Goal: Task Accomplishment & Management: Manage account settings

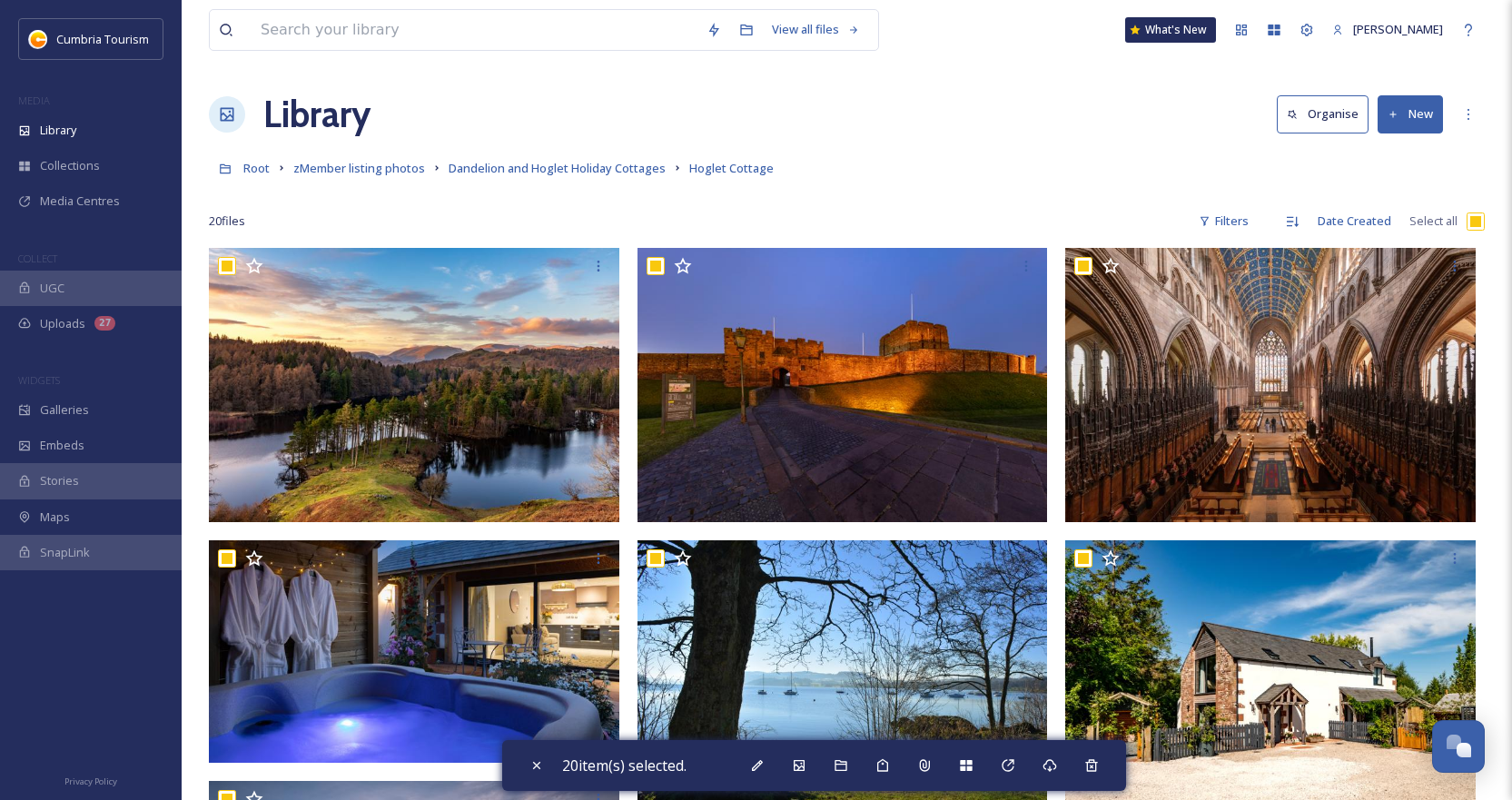
scroll to position [8455, 0]
click at [833, 115] on div "Library Organise New" at bounding box center [846, 114] width 1276 height 55
click at [1476, 221] on input "checkbox" at bounding box center [1475, 221] width 19 height 19
checkbox input "false"
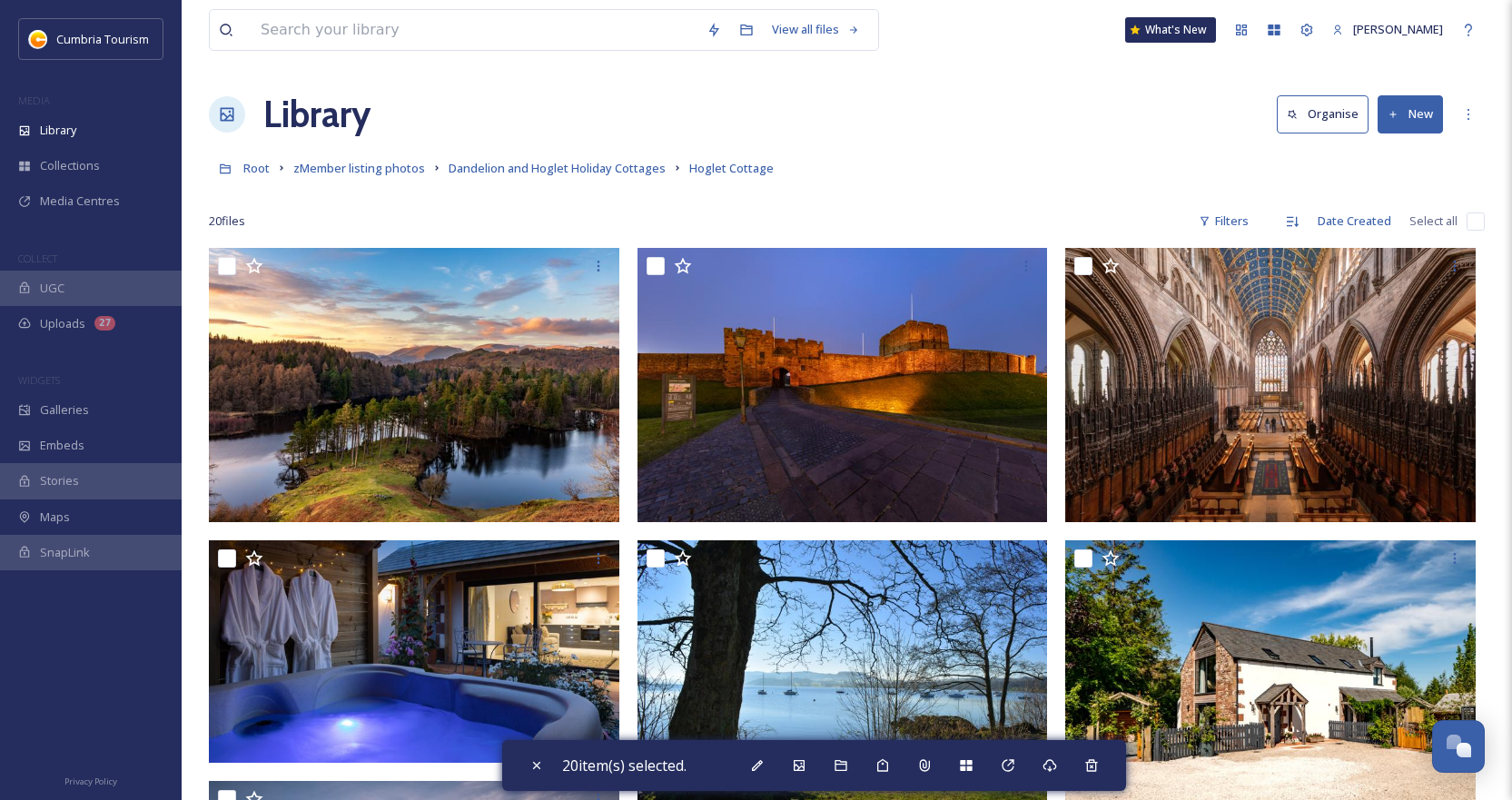
checkbox input "false"
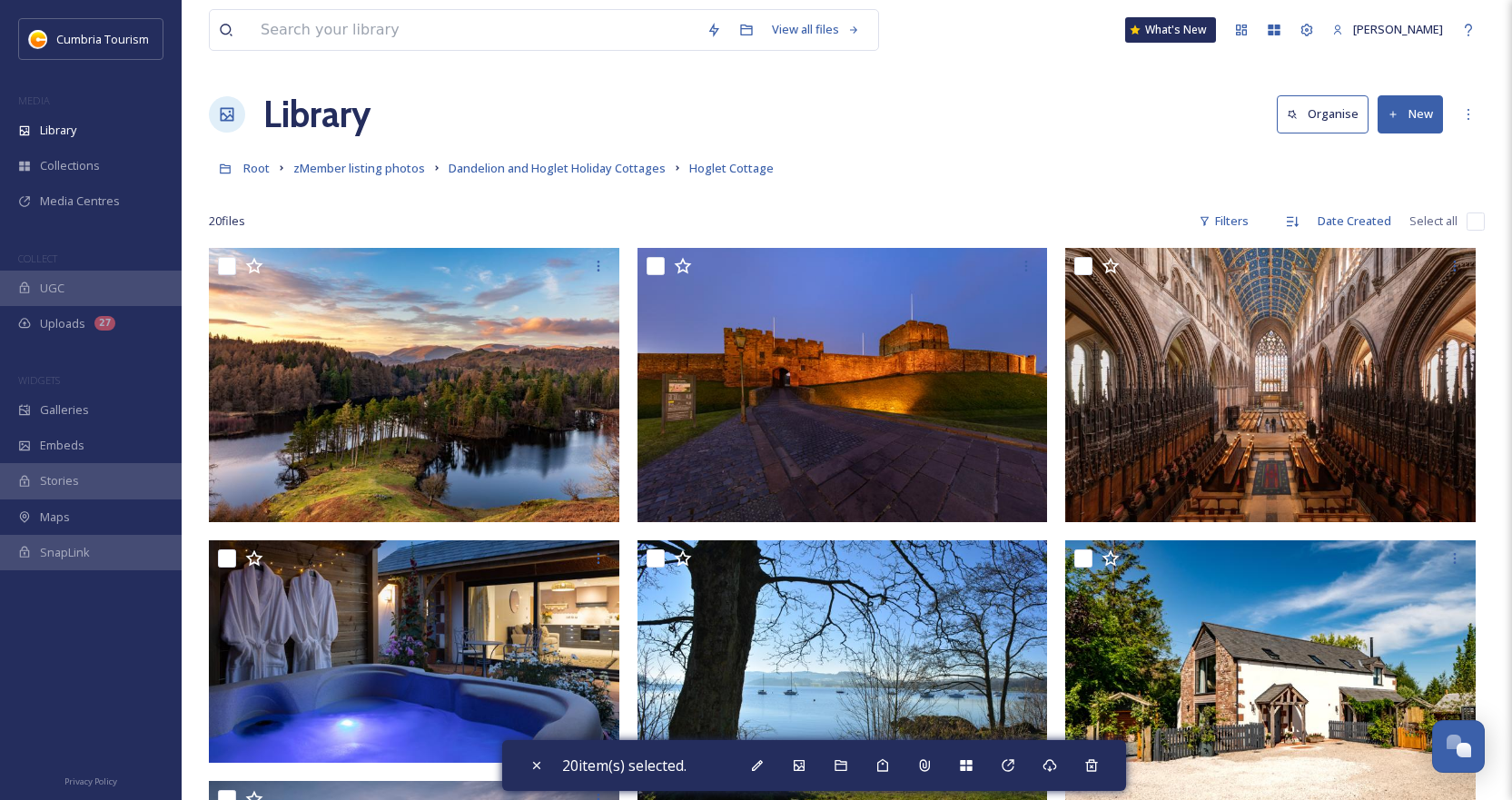
checkbox input "false"
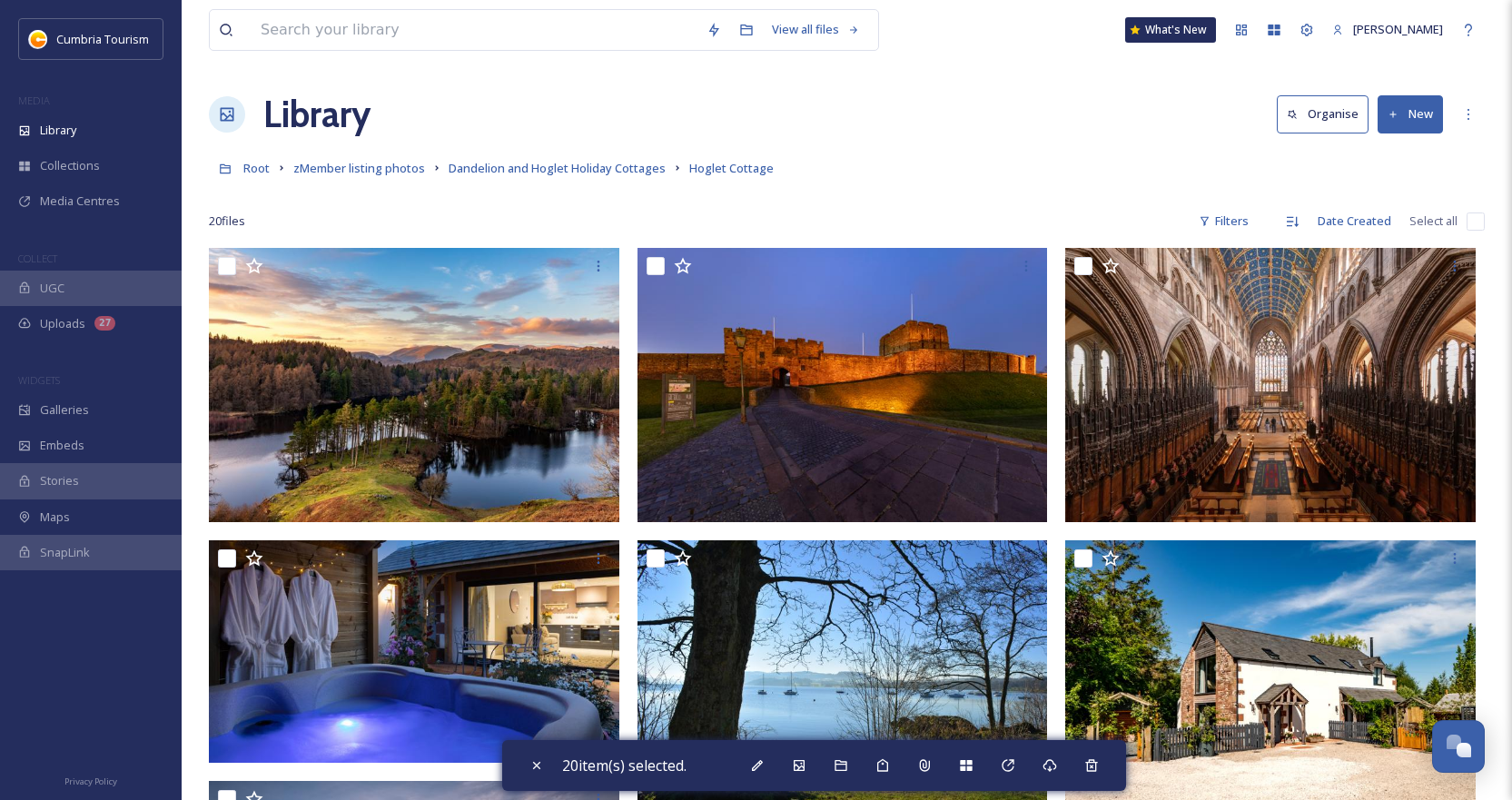
checkbox input "false"
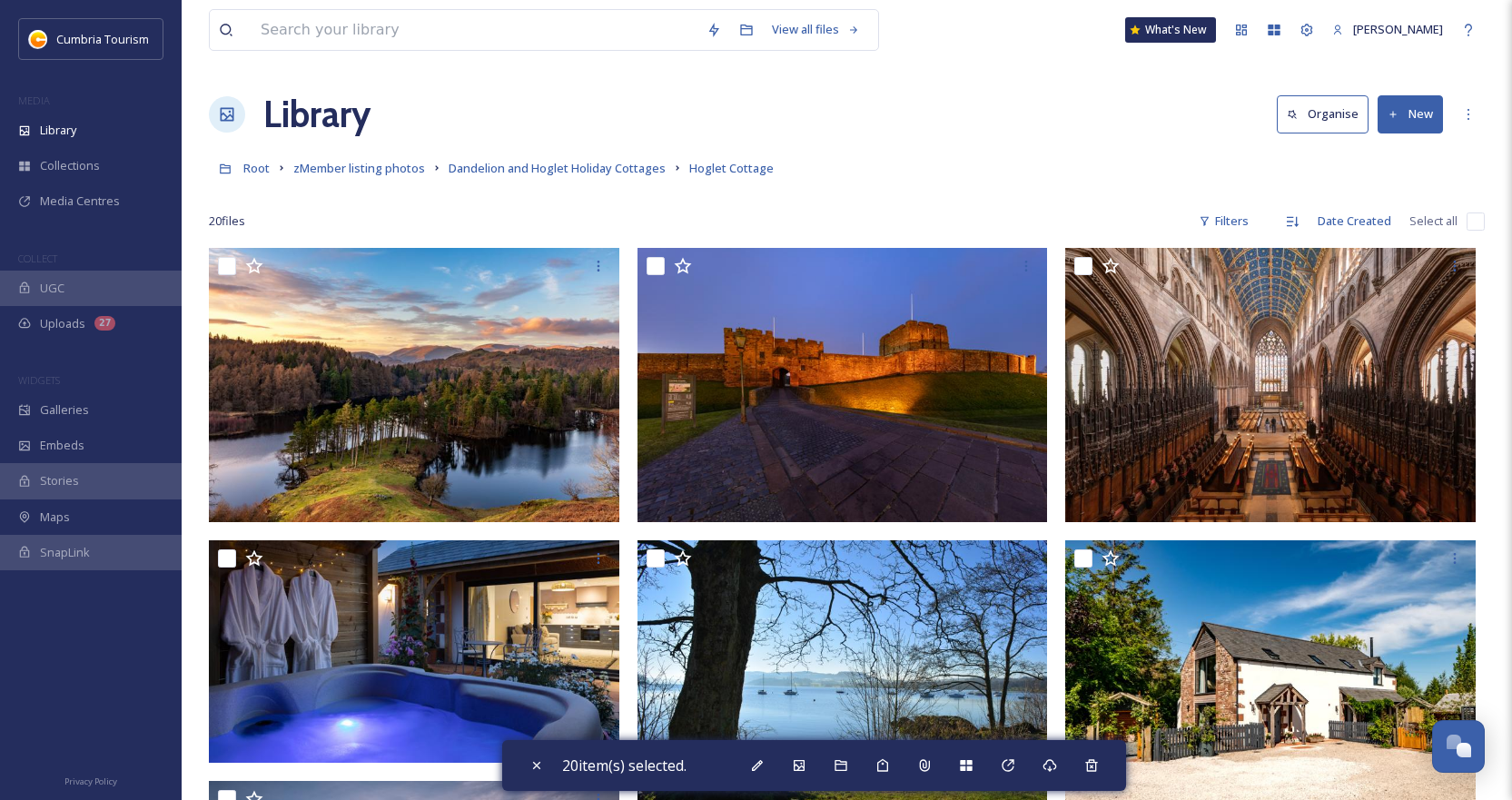
checkbox input "false"
